Goal: Transaction & Acquisition: Purchase product/service

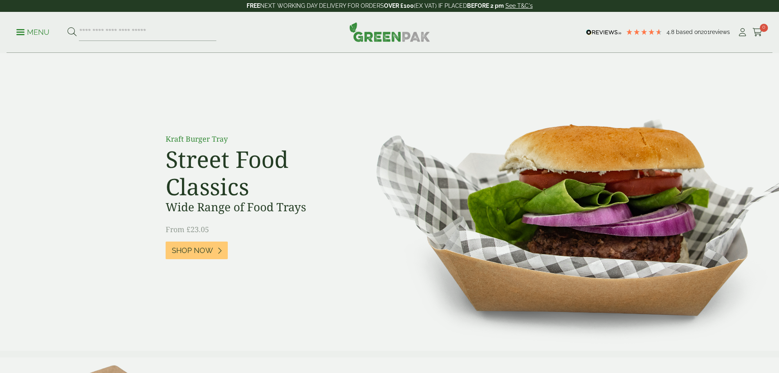
click at [34, 29] on p "Menu" at bounding box center [32, 32] width 33 height 10
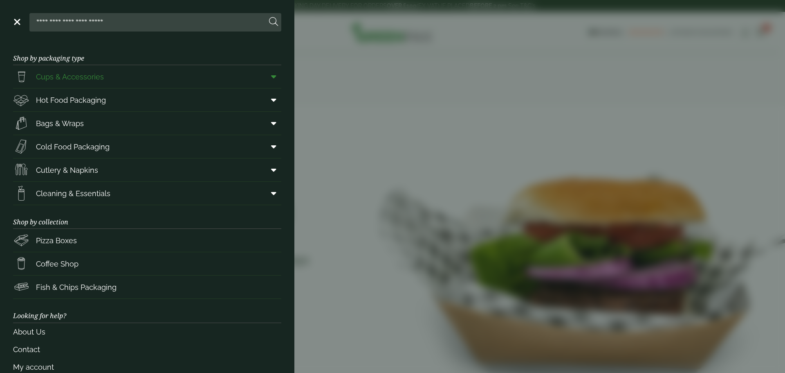
click at [80, 74] on span "Cups & Accessories" at bounding box center [70, 76] width 68 height 11
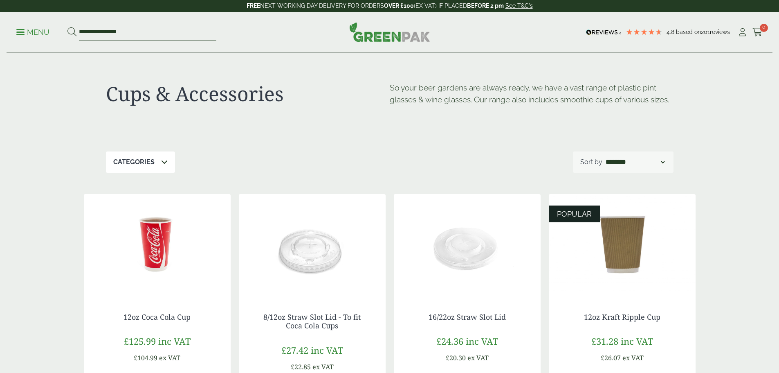
click at [106, 34] on input "**********" at bounding box center [147, 32] width 137 height 17
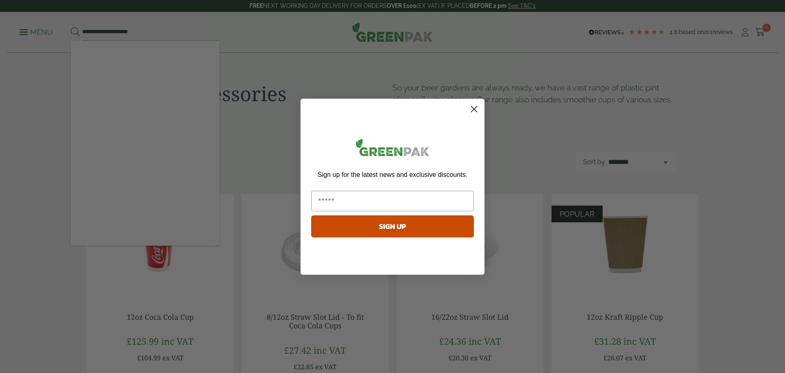
click at [476, 110] on circle "Close dialog" at bounding box center [473, 108] width 13 height 13
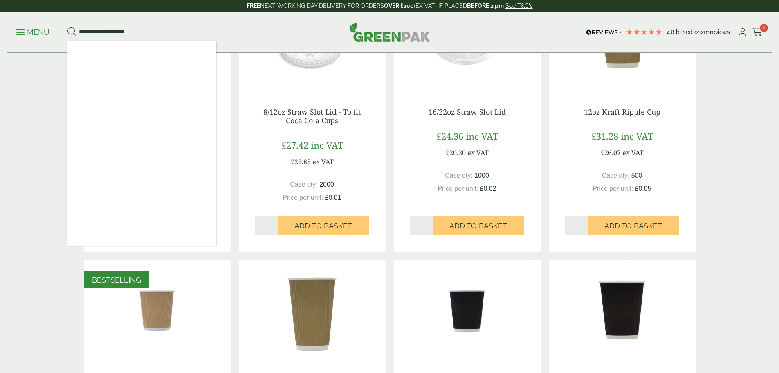
scroll to position [205, 0]
drag, startPoint x: 153, startPoint y: 35, endPoint x: 22, endPoint y: 26, distance: 130.8
click at [31, 27] on ul "**********" at bounding box center [116, 32] width 200 height 17
type input "*********"
click at [67, 27] on button at bounding box center [71, 32] width 9 height 11
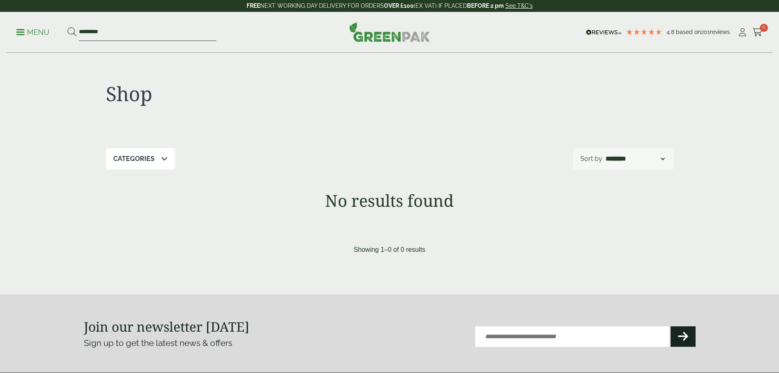
drag, startPoint x: 103, startPoint y: 32, endPoint x: 34, endPoint y: 32, distance: 68.7
click at [34, 32] on ul "Menu *********" at bounding box center [116, 32] width 200 height 17
click at [47, 32] on p "Menu" at bounding box center [32, 32] width 33 height 10
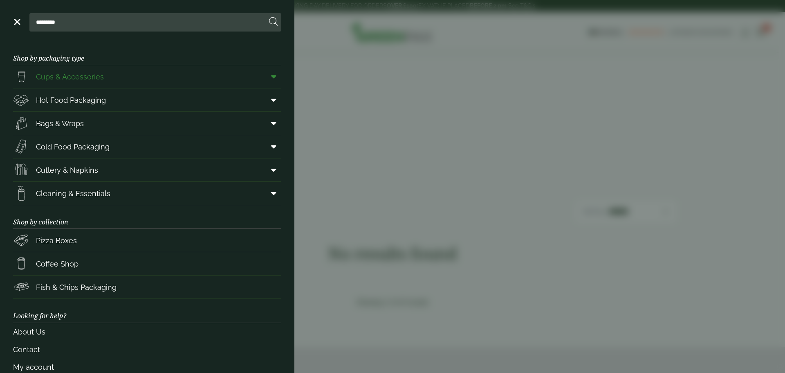
click at [82, 82] on span "Cups & Accessories" at bounding box center [70, 76] width 68 height 11
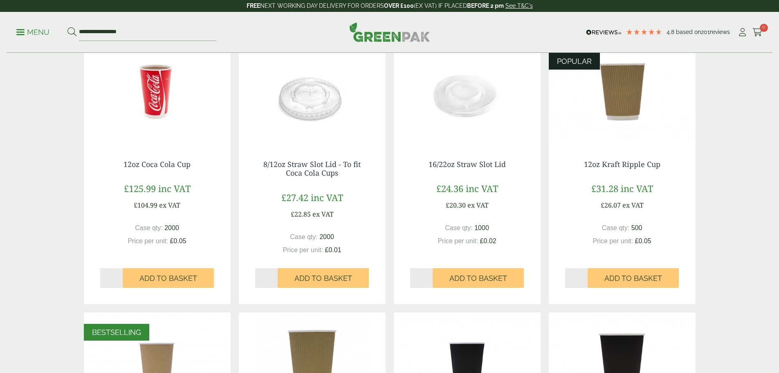
scroll to position [164, 0]
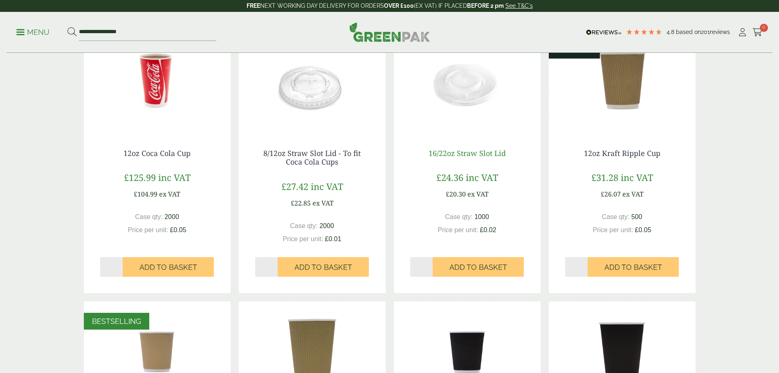
click at [476, 152] on link "16/22oz Straw Slot Lid" at bounding box center [467, 153] width 77 height 10
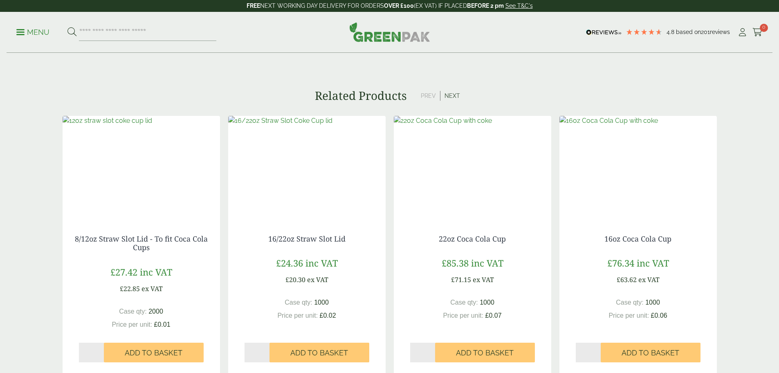
scroll to position [532, 0]
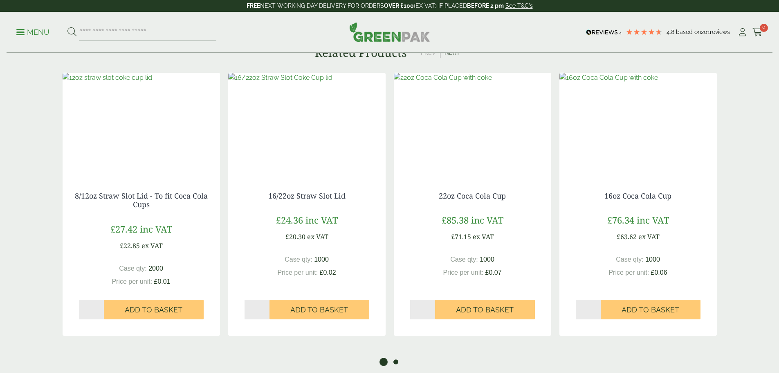
click at [397, 357] on button "2" at bounding box center [396, 361] width 8 height 8
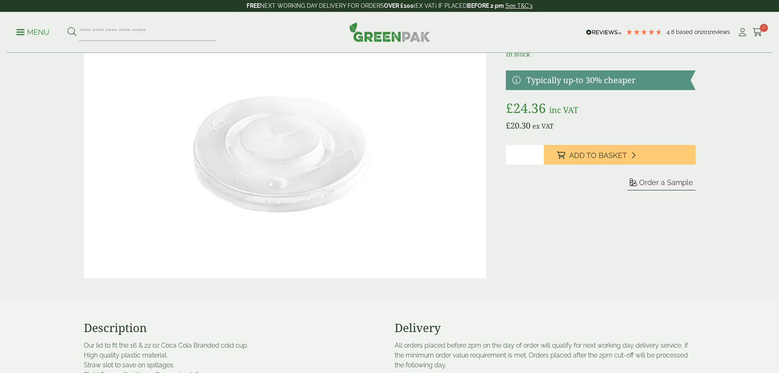
scroll to position [0, 0]
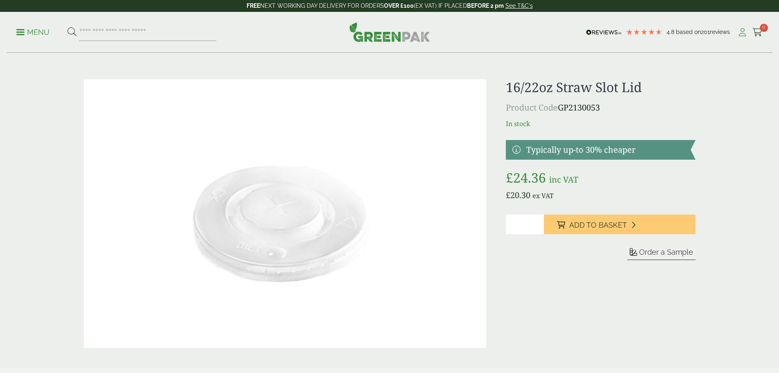
click at [737, 35] on icon at bounding box center [742, 32] width 10 height 8
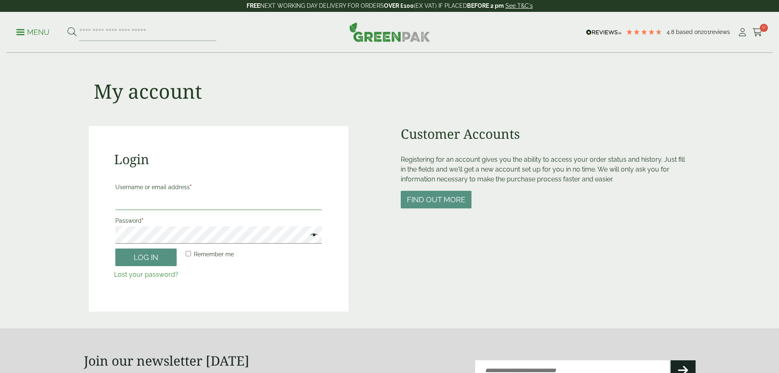
drag, startPoint x: 128, startPoint y: 200, endPoint x: 133, endPoint y: 200, distance: 4.9
click at [128, 200] on input "Username or email address *" at bounding box center [218, 201] width 207 height 17
type input "**********"
click at [146, 261] on button "Log in" at bounding box center [145, 257] width 61 height 18
click at [151, 263] on button "Log in" at bounding box center [145, 257] width 61 height 18
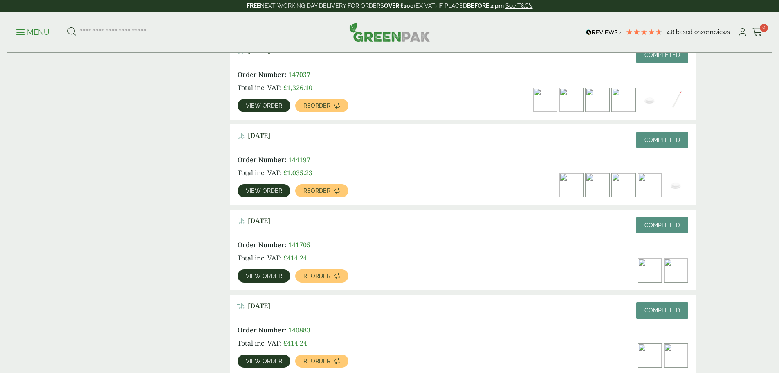
scroll to position [818, 0]
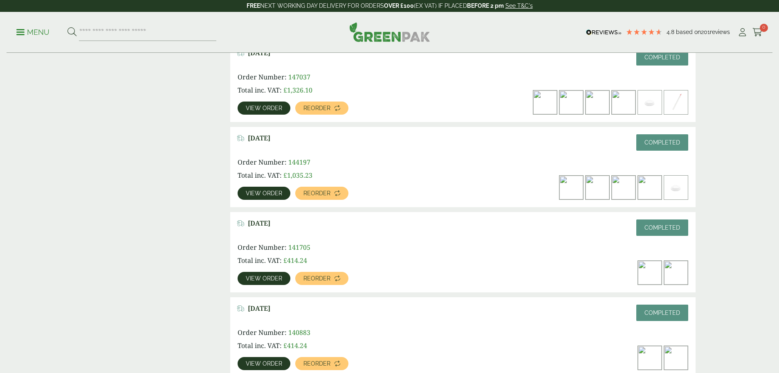
click at [282, 275] on span "View order" at bounding box center [264, 278] width 36 height 6
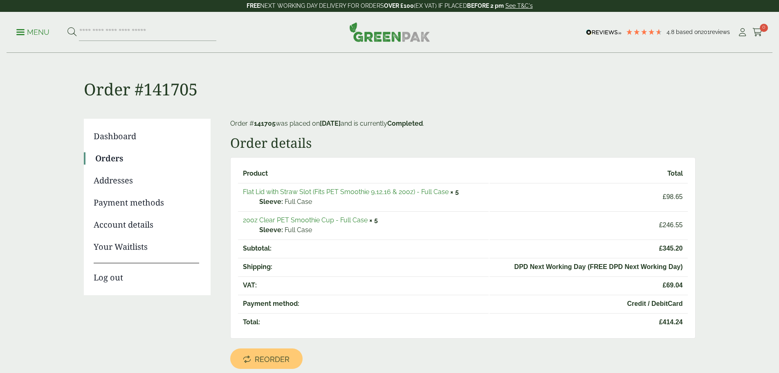
click at [287, 217] on link "20oz Clear PET Smoothie Cup - Full Case" at bounding box center [305, 220] width 125 height 8
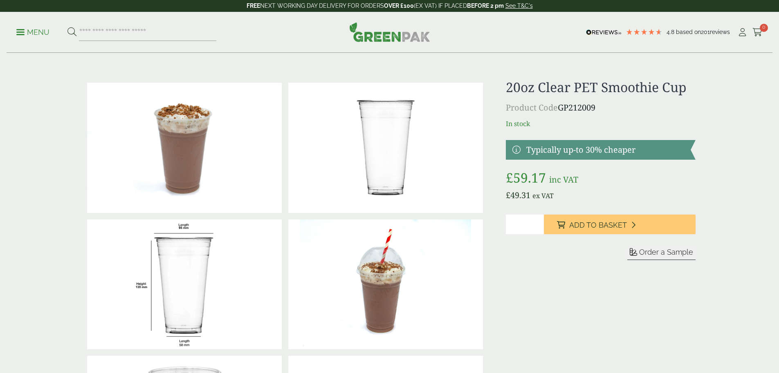
click at [539, 222] on input "*" at bounding box center [525, 224] width 38 height 20
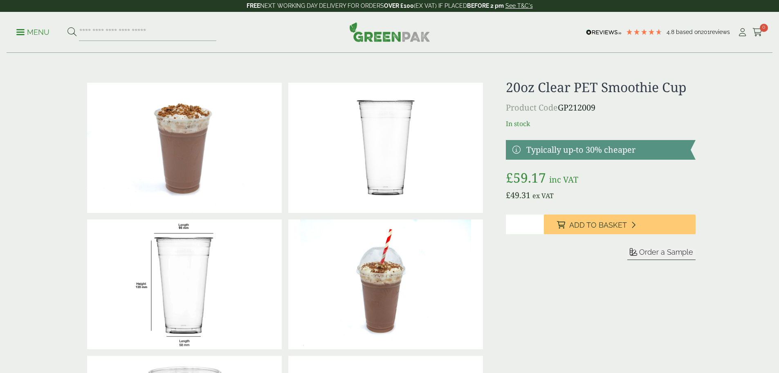
click at [539, 222] on input "*" at bounding box center [525, 224] width 38 height 20
type input "*"
click at [539, 222] on input "*" at bounding box center [525, 224] width 38 height 20
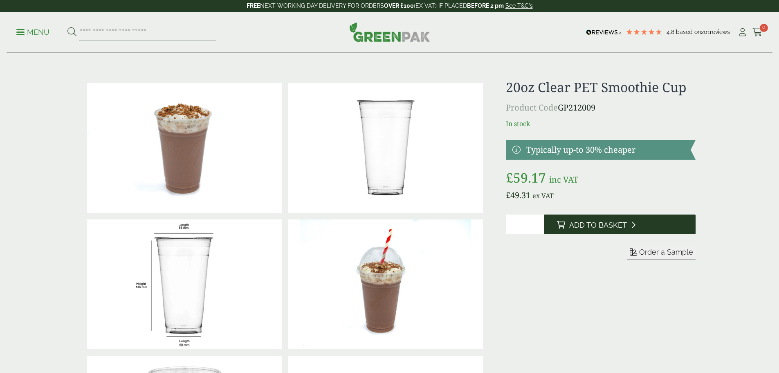
click at [596, 227] on span "Add to Basket" at bounding box center [598, 224] width 58 height 9
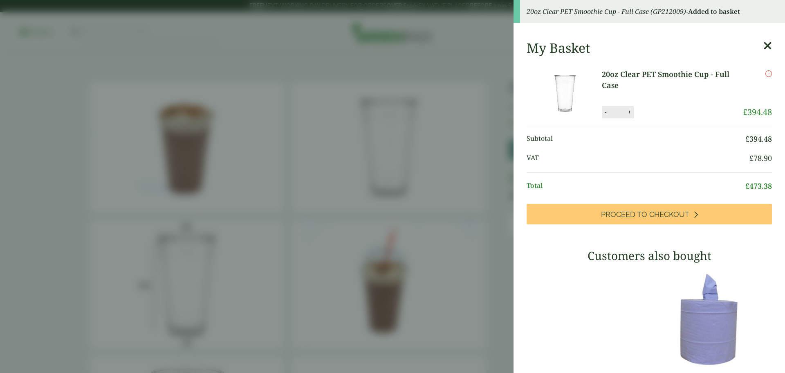
click at [764, 47] on icon at bounding box center [768, 45] width 9 height 11
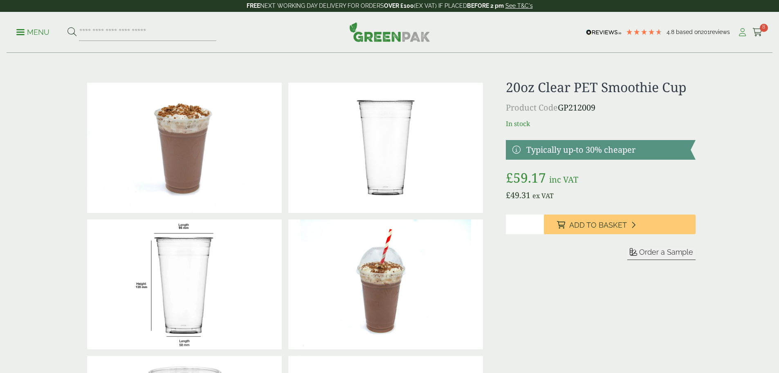
click at [737, 30] on icon at bounding box center [742, 32] width 10 height 8
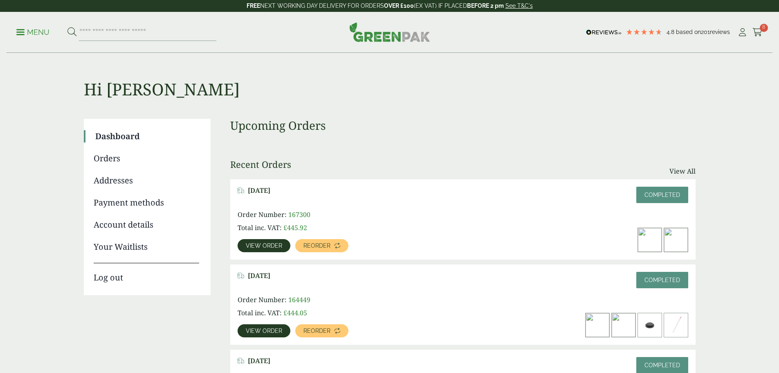
scroll to position [41, 0]
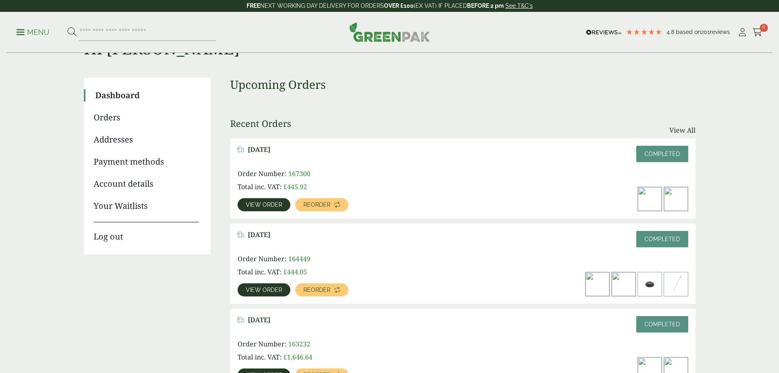
click at [680, 272] on img at bounding box center [676, 284] width 24 height 24
click at [282, 287] on span "View order" at bounding box center [264, 290] width 36 height 6
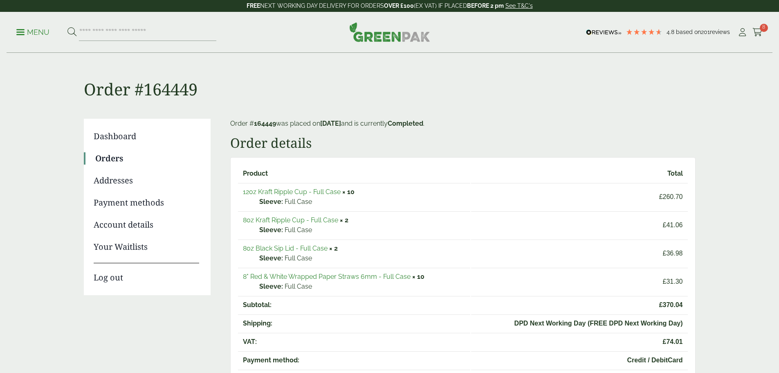
click at [334, 276] on link "8" Red & White Wrapped Paper Straws 6mm - Full Case" at bounding box center [327, 276] width 168 height 8
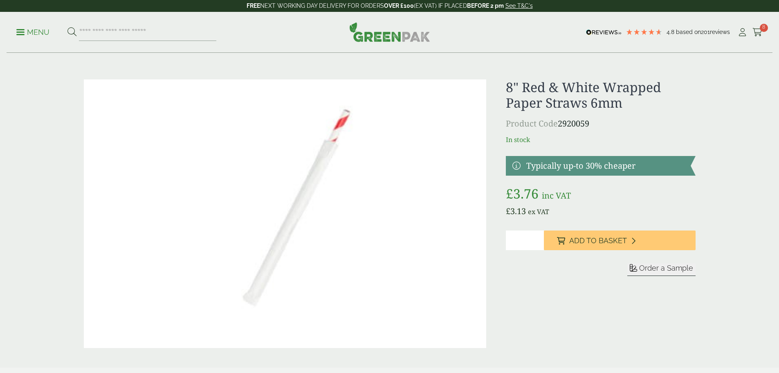
click at [538, 240] on input "*" at bounding box center [525, 240] width 38 height 20
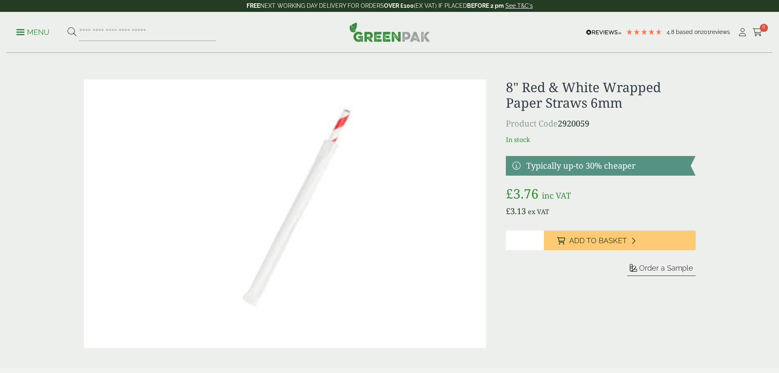
click at [538, 240] on input "*" at bounding box center [525, 240] width 38 height 20
click at [538, 239] on input "*" at bounding box center [525, 240] width 38 height 20
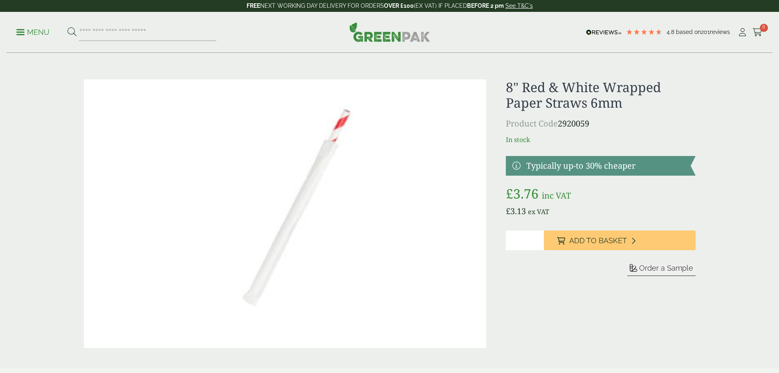
click at [538, 239] on input "**" at bounding box center [525, 240] width 38 height 20
type input "**"
click at [538, 242] on input "**" at bounding box center [525, 240] width 38 height 20
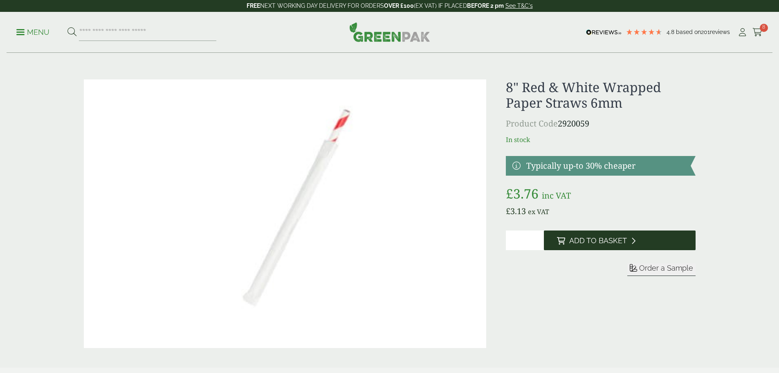
click at [585, 245] on button "Add to Basket" at bounding box center [620, 240] width 152 height 20
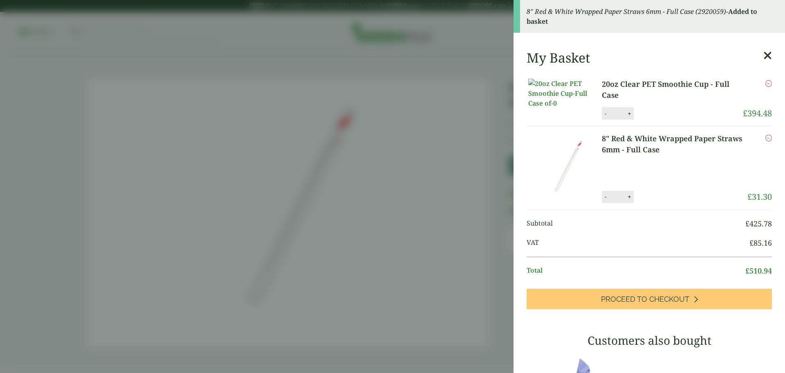
click at [649, 145] on link "8" Red & White Wrapped Paper Straws 6mm - Full Case" at bounding box center [675, 144] width 146 height 22
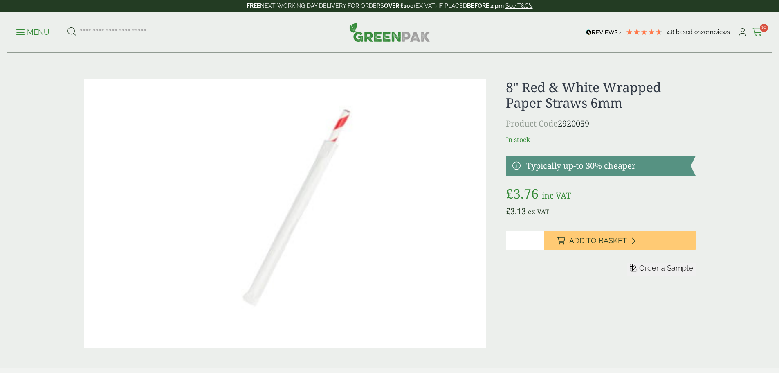
click at [760, 30] on span "18" at bounding box center [764, 28] width 8 height 8
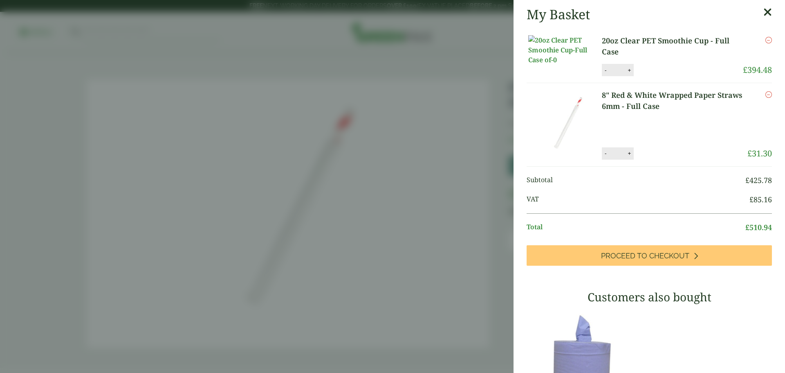
click at [353, 194] on aside "My Basket 20oz Clear PET Smoothie Cup - Full Case 20oz Clear PET Smoothie Cup -…" at bounding box center [392, 186] width 785 height 373
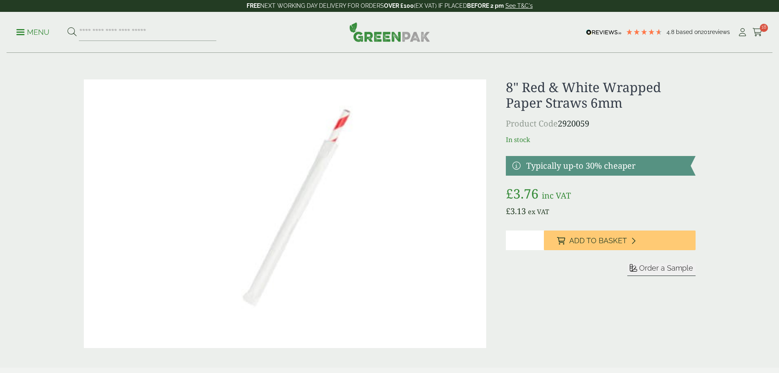
click at [36, 33] on p "Menu" at bounding box center [32, 32] width 33 height 10
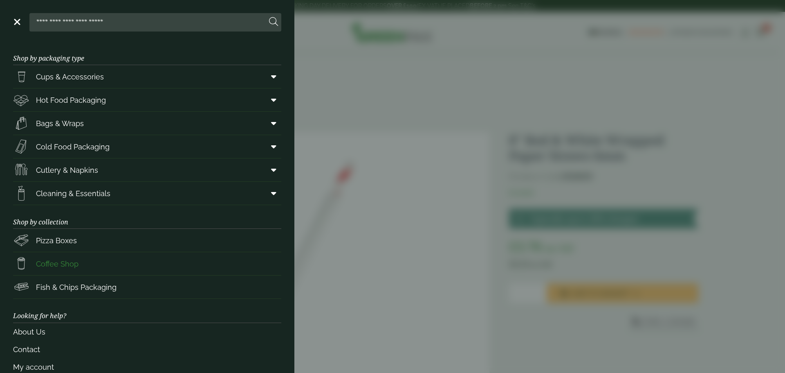
click at [65, 262] on span "Coffee Shop" at bounding box center [57, 263] width 43 height 11
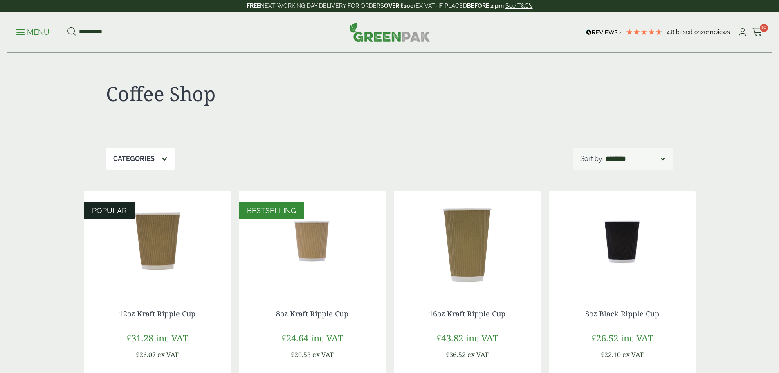
drag, startPoint x: 120, startPoint y: 34, endPoint x: -81, endPoint y: 52, distance: 201.6
type input "****"
click at [67, 27] on button at bounding box center [71, 32] width 9 height 11
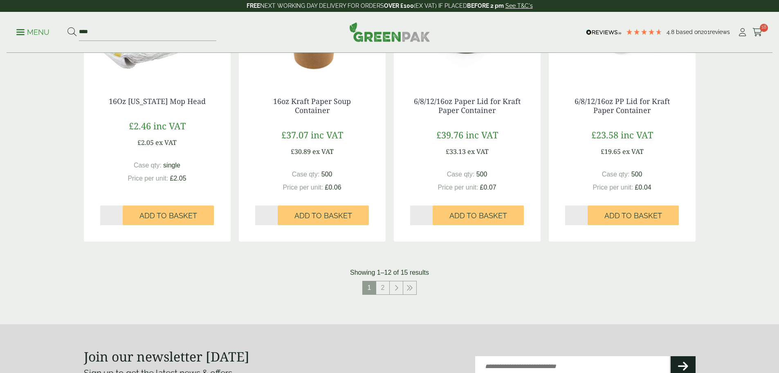
scroll to position [777, 0]
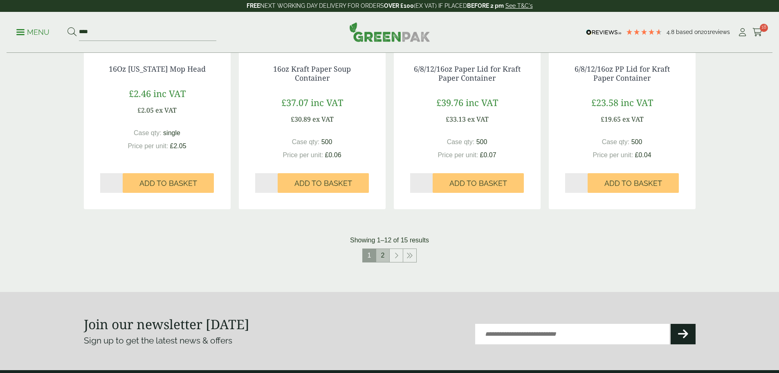
click at [380, 254] on link "2" at bounding box center [382, 255] width 13 height 13
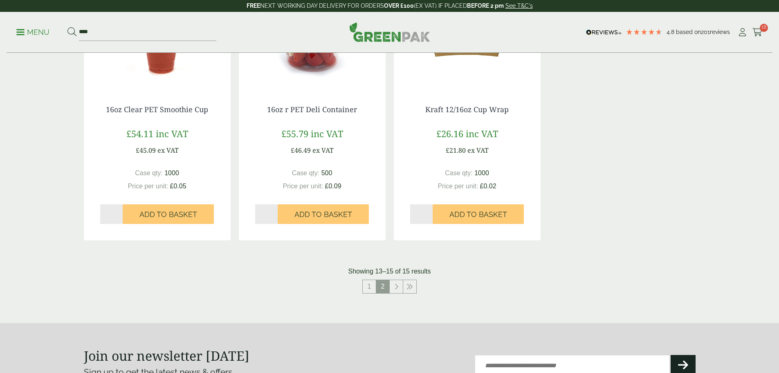
scroll to position [247, 0]
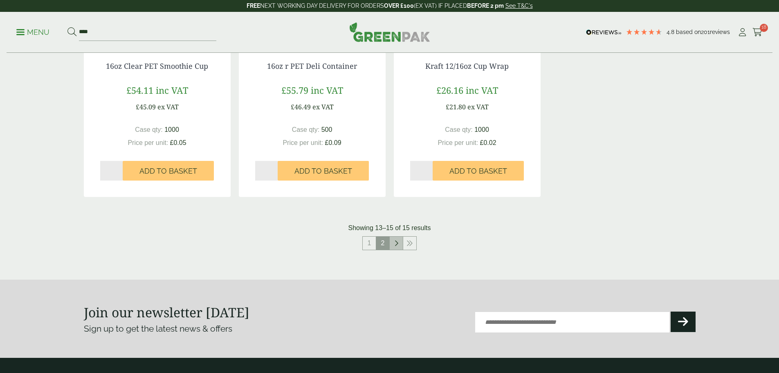
click at [400, 243] on link at bounding box center [396, 242] width 13 height 13
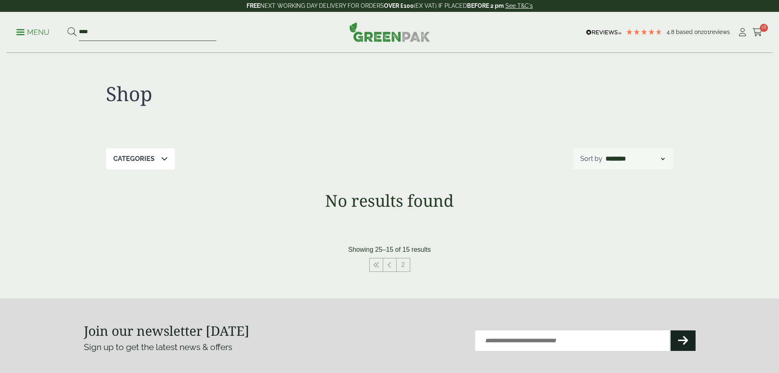
click at [88, 33] on input "****" at bounding box center [147, 32] width 137 height 17
type input "****"
click at [67, 27] on button at bounding box center [71, 32] width 9 height 11
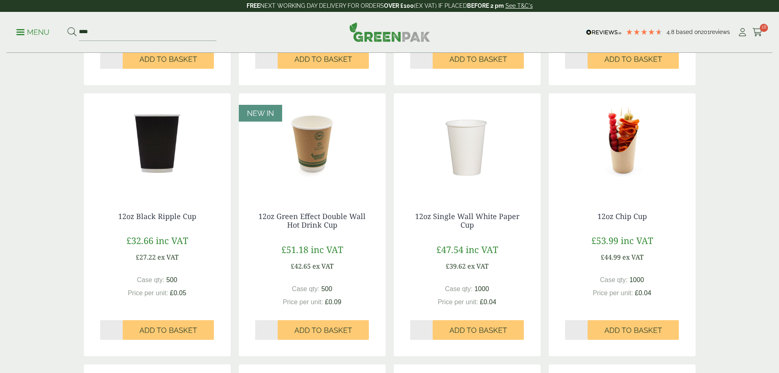
scroll to position [573, 0]
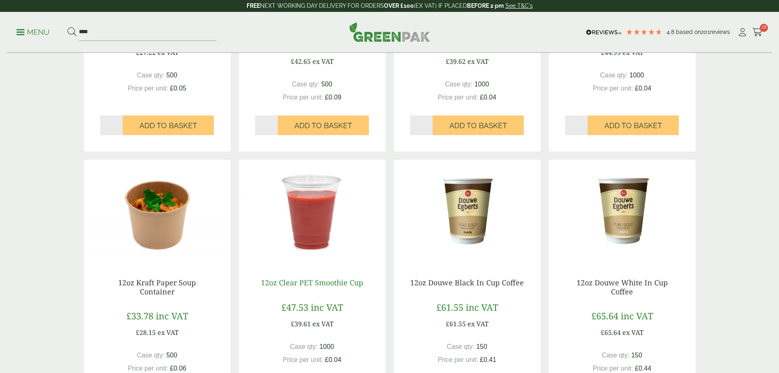
click at [313, 281] on link "12oz Clear PET Smoothie Cup" at bounding box center [312, 282] width 102 height 10
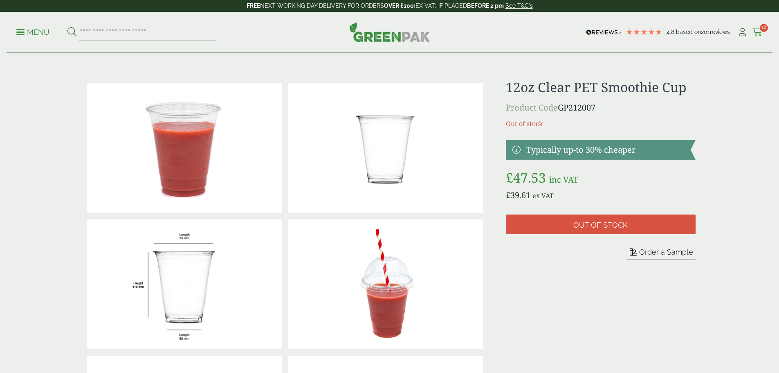
click at [760, 29] on span "18" at bounding box center [764, 28] width 8 height 8
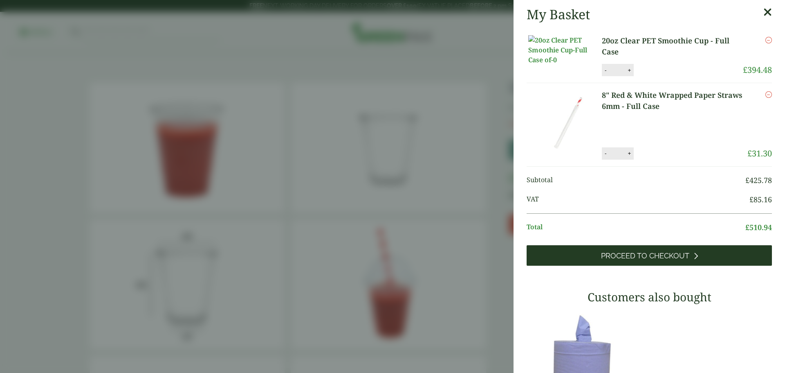
click at [628, 260] on span "Proceed to Checkout" at bounding box center [645, 255] width 88 height 9
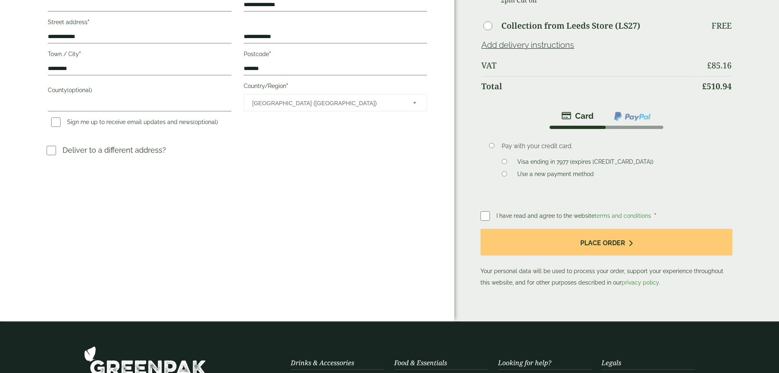
scroll to position [205, 0]
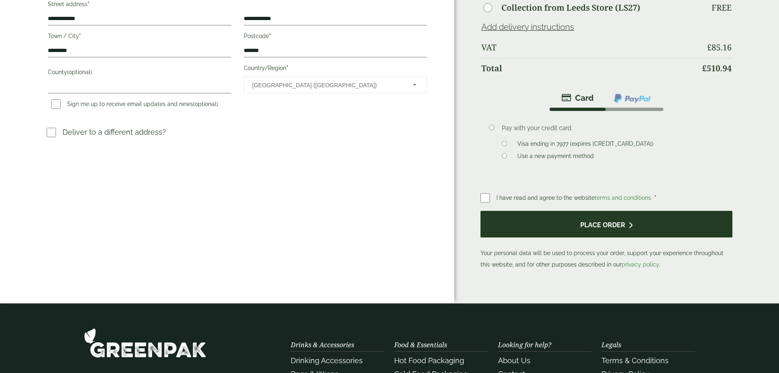
click at [533, 216] on button "Place order" at bounding box center [607, 224] width 252 height 27
